Goal: Task Accomplishment & Management: Manage account settings

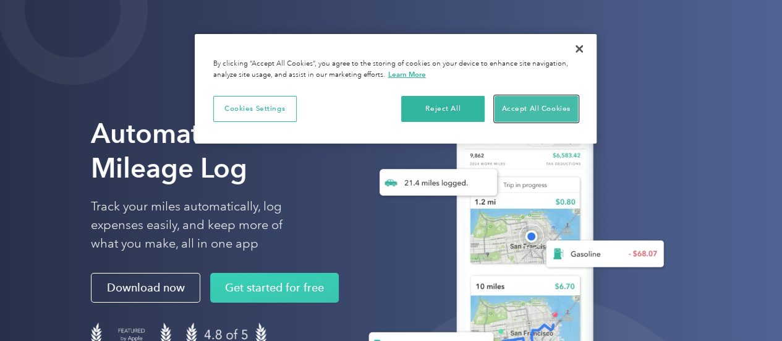
click at [538, 103] on button "Accept All Cookies" at bounding box center [535, 109] width 83 height 26
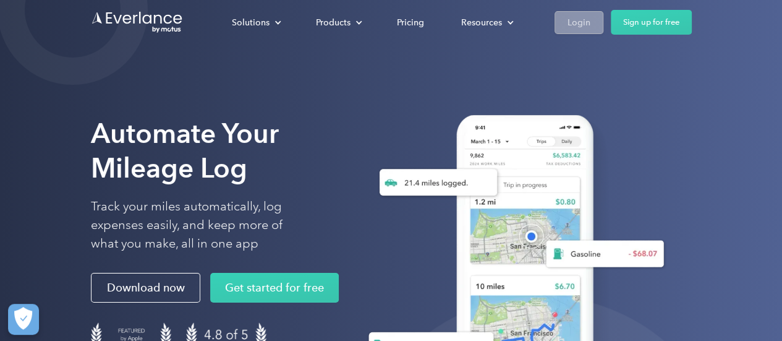
click at [595, 20] on link "Login" at bounding box center [578, 22] width 49 height 23
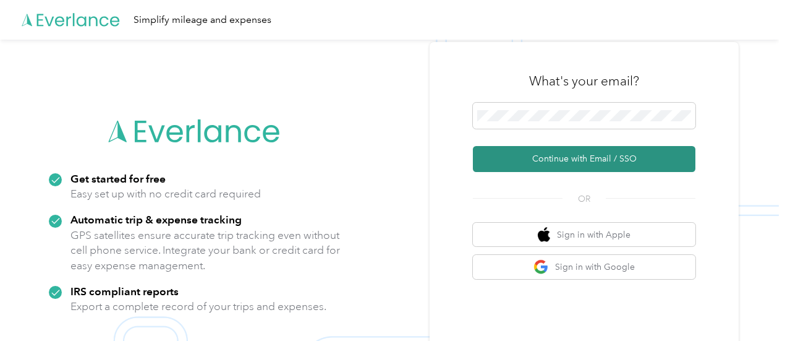
click at [580, 154] on button "Continue with Email / SSO" at bounding box center [584, 159] width 223 height 26
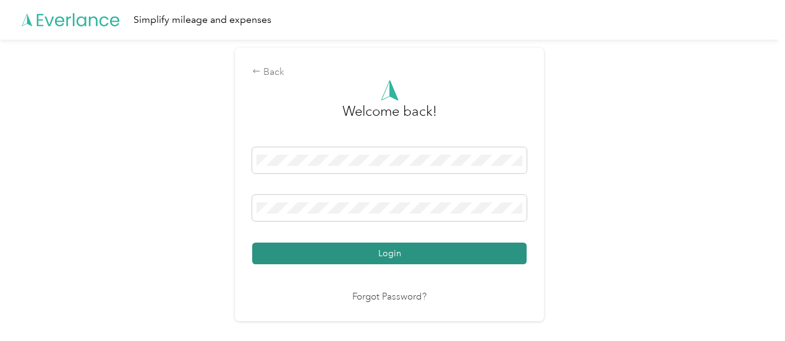
click at [396, 253] on button "Login" at bounding box center [389, 253] width 274 height 22
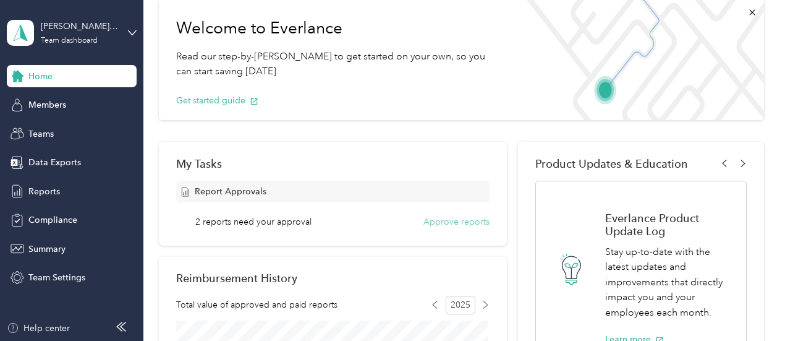
click at [452, 221] on button "Approve reports" at bounding box center [456, 221] width 66 height 13
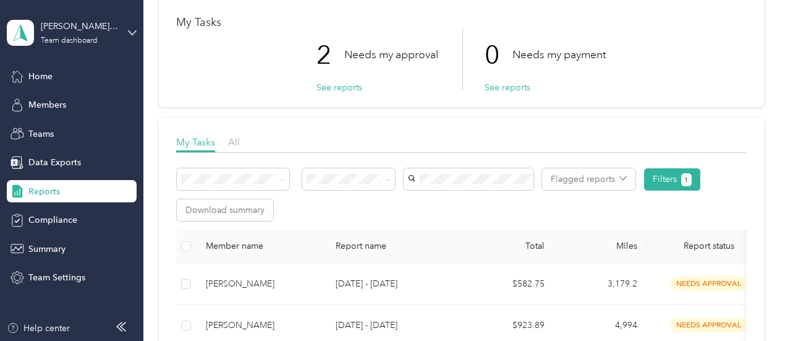
scroll to position [124, 0]
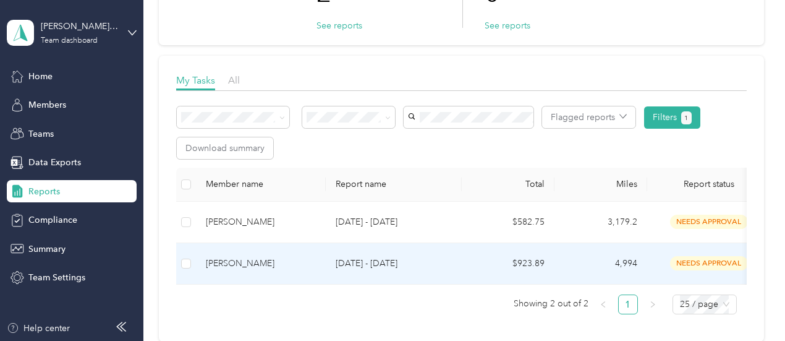
click at [556, 259] on td "4,994" at bounding box center [600, 263] width 93 height 41
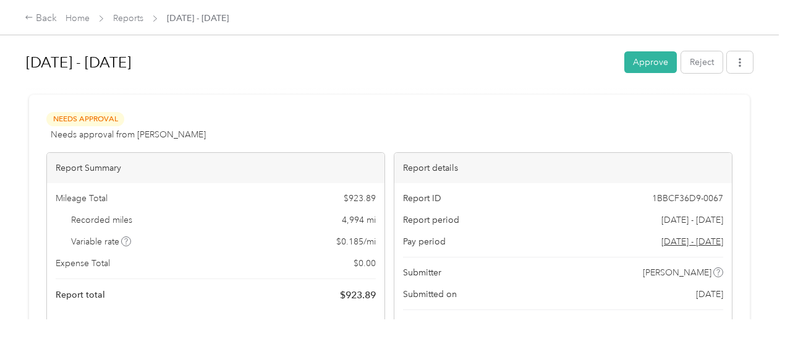
click at [640, 56] on button "Approve" at bounding box center [650, 62] width 53 height 22
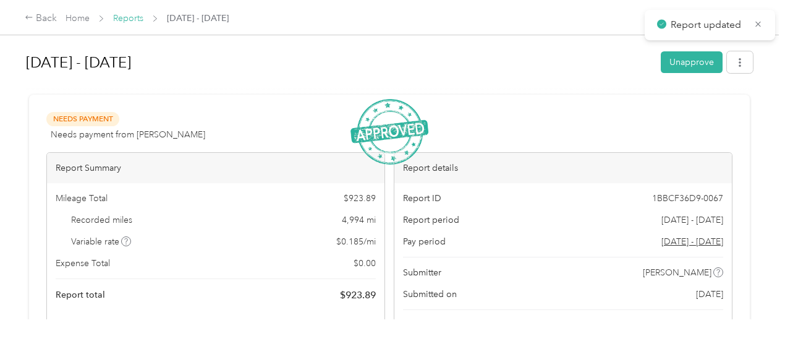
click at [125, 19] on link "Reports" at bounding box center [128, 18] width 30 height 11
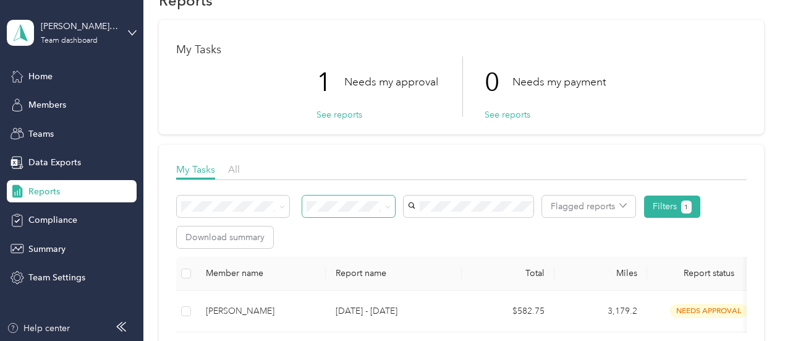
scroll to position [62, 0]
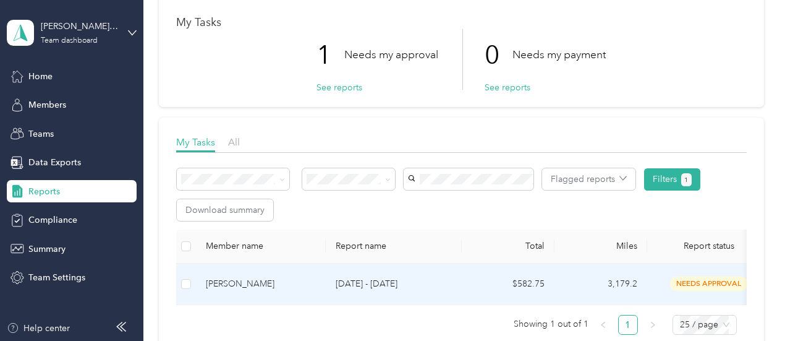
click at [279, 279] on div "Kenneth P. Campbell" at bounding box center [261, 284] width 110 height 14
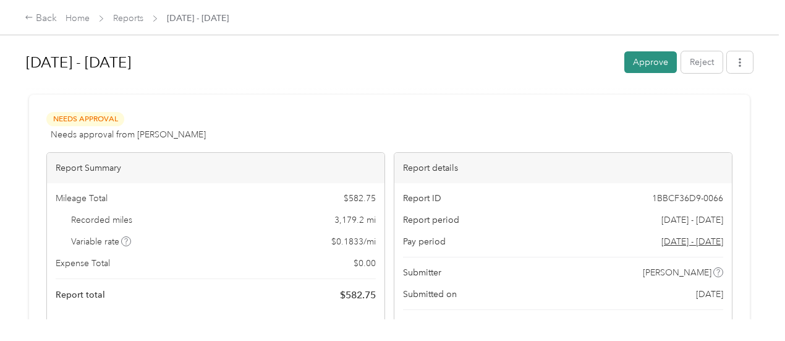
click at [647, 57] on button "Approve" at bounding box center [650, 62] width 53 height 22
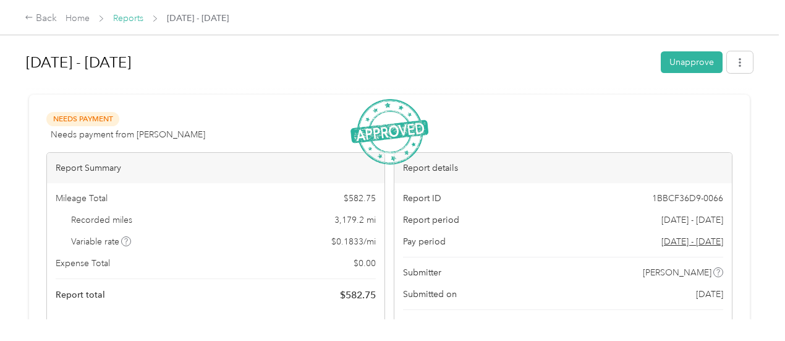
click at [140, 15] on link "Reports" at bounding box center [128, 18] width 30 height 11
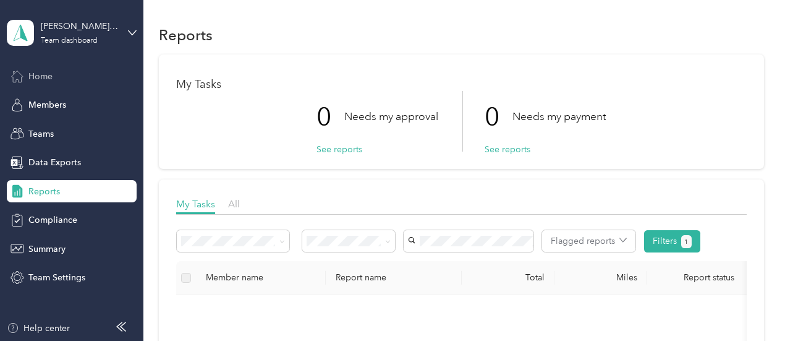
click at [48, 80] on span "Home" at bounding box center [40, 76] width 24 height 13
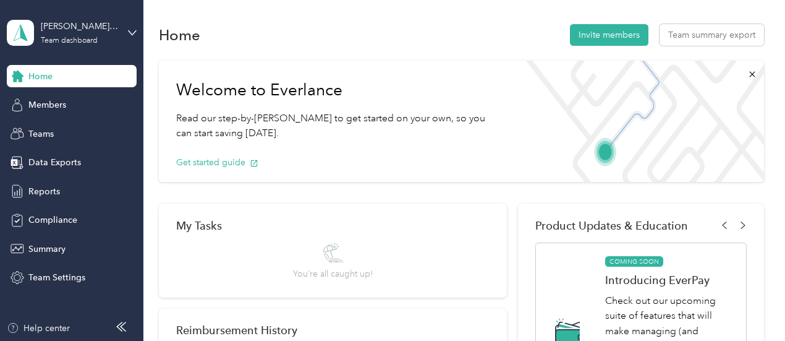
click at [363, 30] on div "Home Invite members Team summary export" at bounding box center [461, 35] width 605 height 26
